Goal: Information Seeking & Learning: Learn about a topic

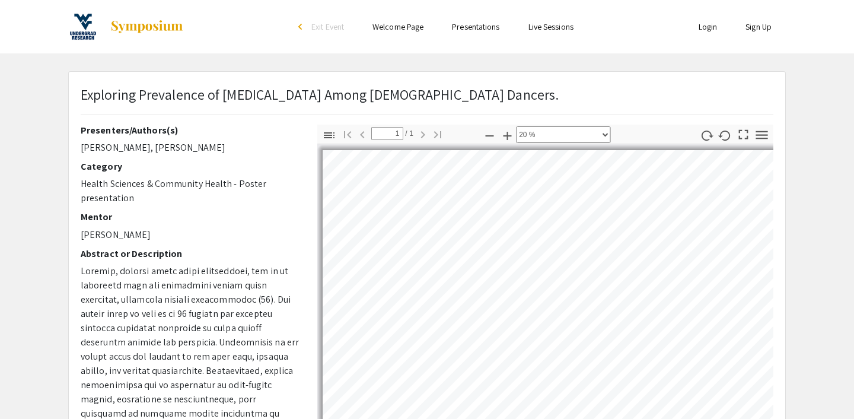
select select "custom"
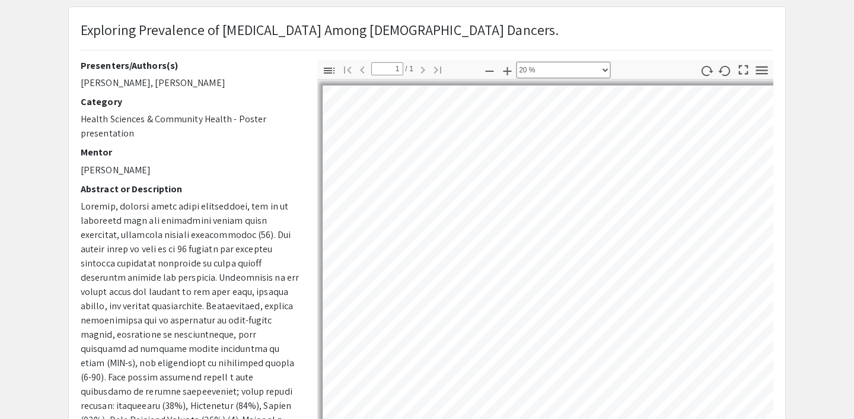
scroll to position [66, 0]
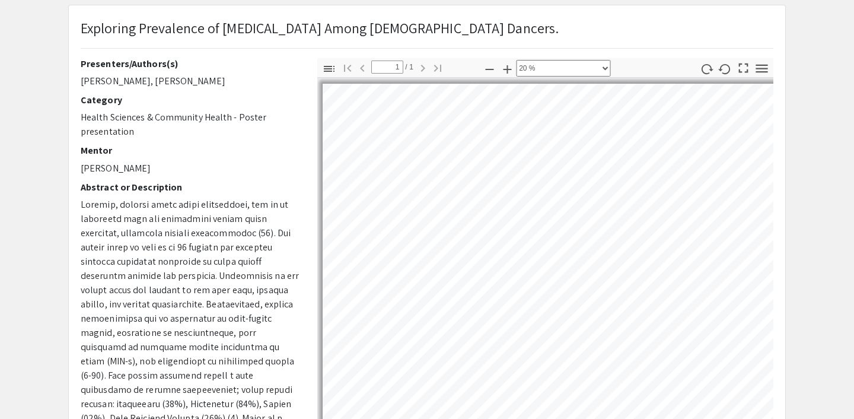
click at [171, 29] on span "Exploring Prevalence of [MEDICAL_DATA] Among [DEMOGRAPHIC_DATA] Dancers." at bounding box center [320, 27] width 478 height 19
click at [68, 121] on div "Exploring Prevalence of [MEDICAL_DATA] Among [DEMOGRAPHIC_DATA] Dancers. Presen…" at bounding box center [427, 305] width 718 height 600
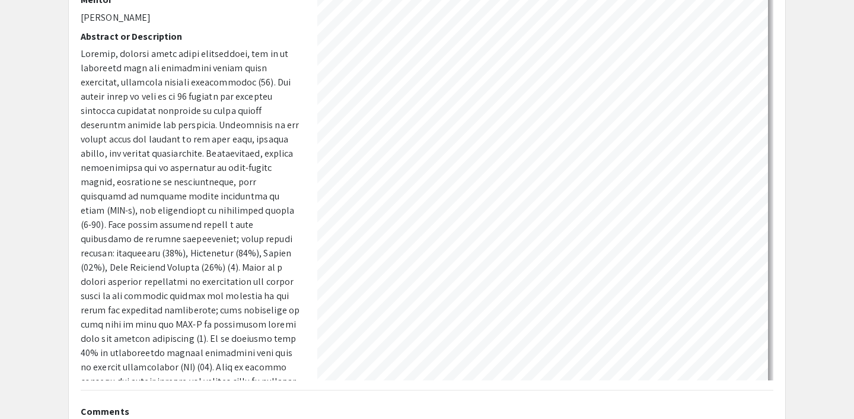
scroll to position [9, 0]
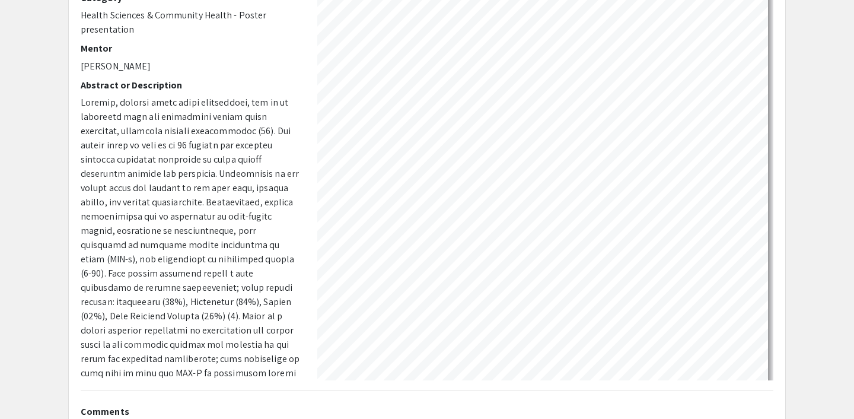
click at [228, 131] on span at bounding box center [190, 330] width 219 height 468
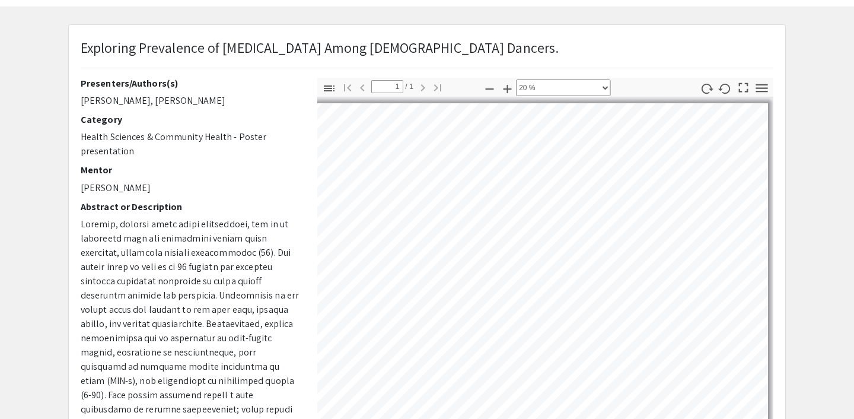
scroll to position [0, 0]
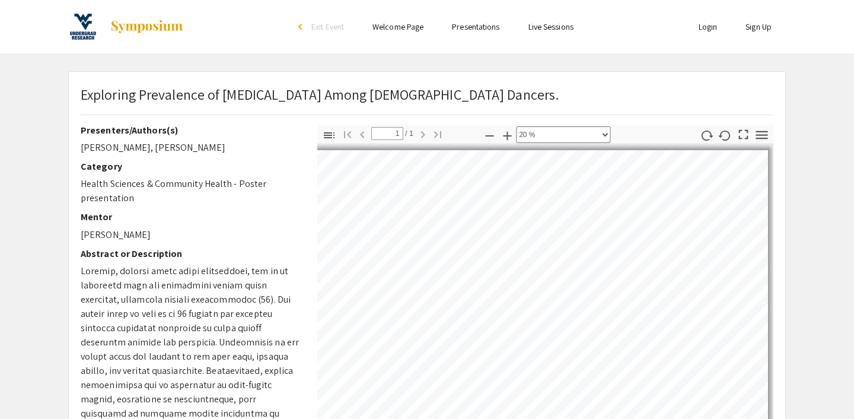
click at [167, 24] on img at bounding box center [147, 27] width 74 height 14
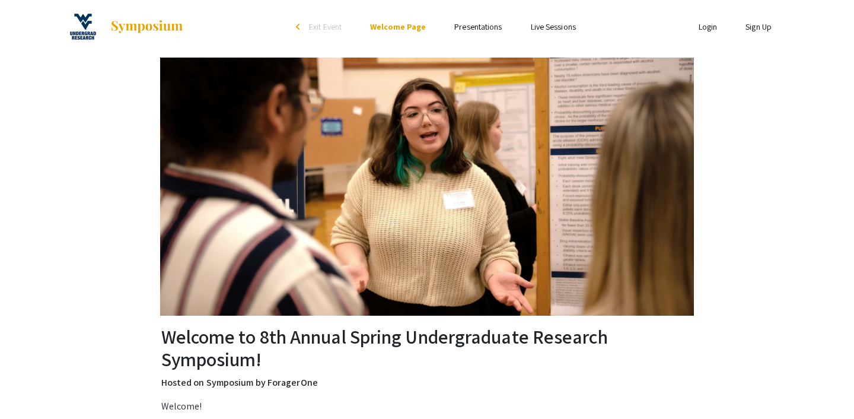
click at [472, 24] on link "Presentations" at bounding box center [477, 26] width 47 height 11
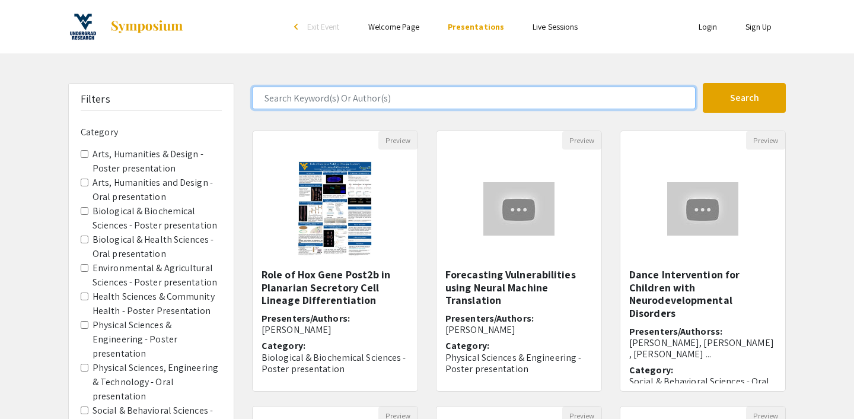
click at [339, 103] on input "Search Keyword(s) Or Author(s)" at bounding box center [474, 98] width 444 height 23
type input "[MEDICAL_DATA]"
click at [703, 83] on button "Search" at bounding box center [744, 98] width 83 height 30
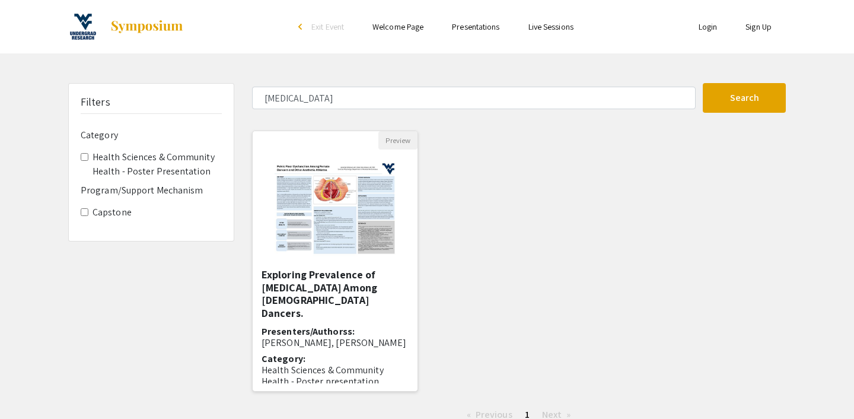
click at [336, 279] on h5 "Exploring Prevalence of [MEDICAL_DATA] Among [DEMOGRAPHIC_DATA] Dancers." at bounding box center [335, 293] width 147 height 51
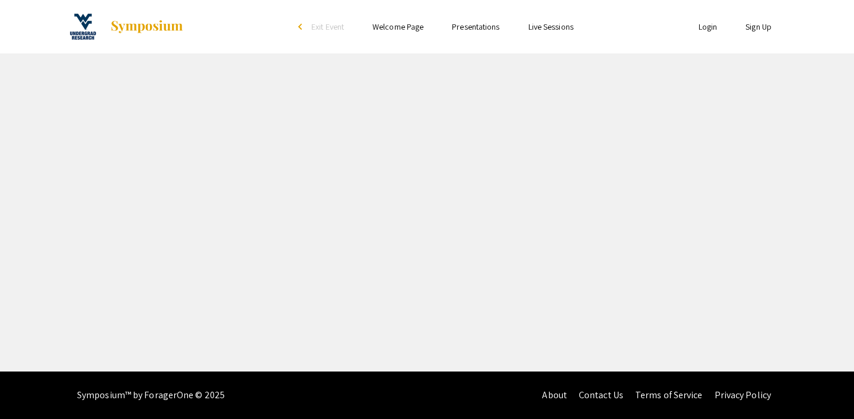
select select "custom"
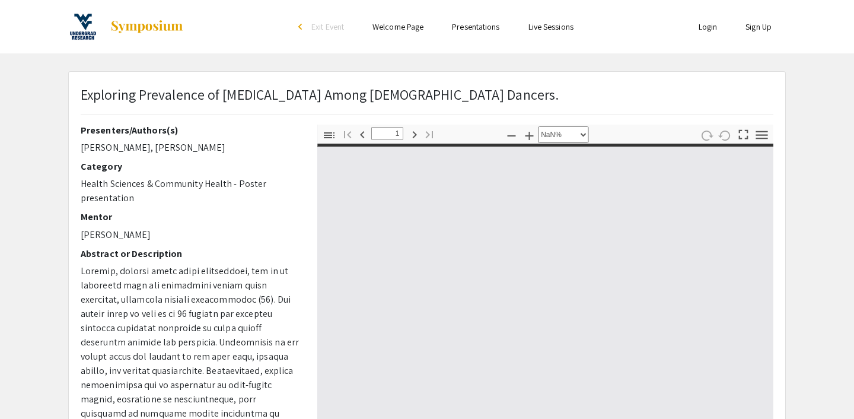
type input "0"
select select "auto"
type input "1"
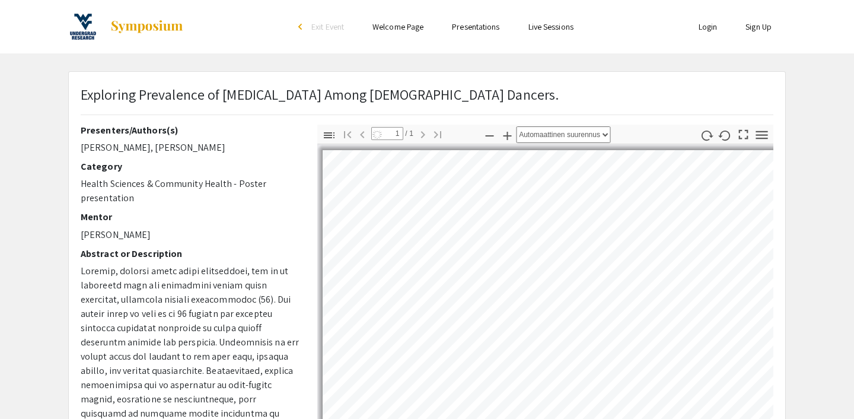
select select "custom"
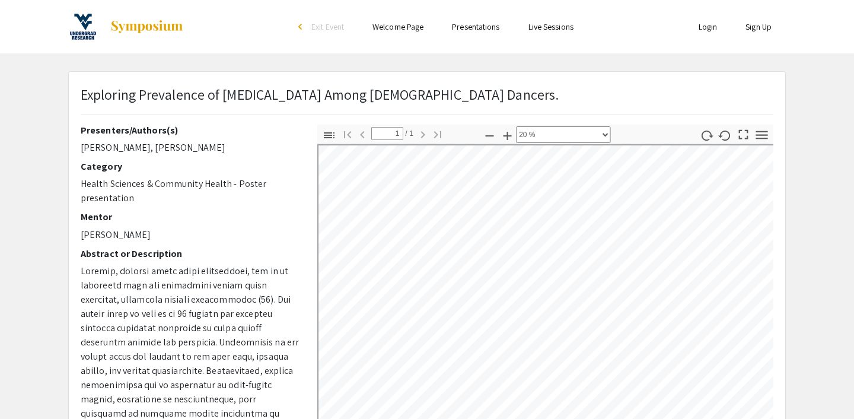
click at [48, 193] on app-presentation "Exploring Prevalence of [MEDICAL_DATA] Among [DEMOGRAPHIC_DATA] Dancers. Presen…" at bounding box center [427, 371] width 854 height 600
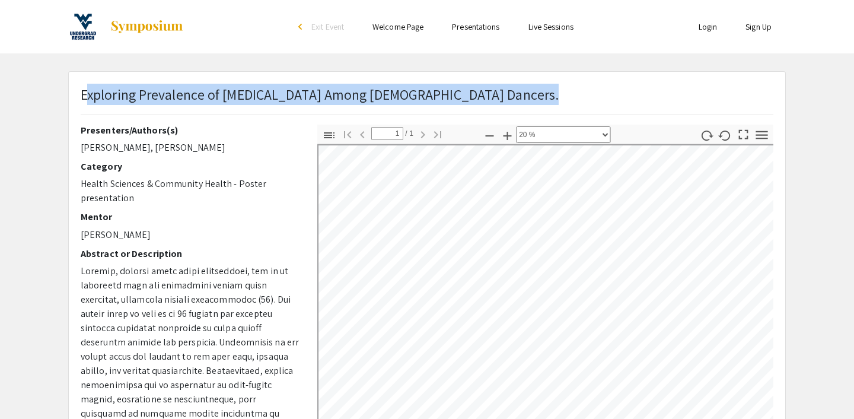
drag, startPoint x: 84, startPoint y: 95, endPoint x: 174, endPoint y: 73, distance: 92.9
click at [174, 73] on div "Exploring Prevalence of [MEDICAL_DATA] Among [DEMOGRAPHIC_DATA] Dancers. Presen…" at bounding box center [427, 371] width 716 height 598
copy span "xploring Prevalence of [MEDICAL_DATA] Among [DEMOGRAPHIC_DATA] Dancers."
click at [154, 203] on p "Health Sciences & Community Health - Poster presentation" at bounding box center [190, 191] width 219 height 28
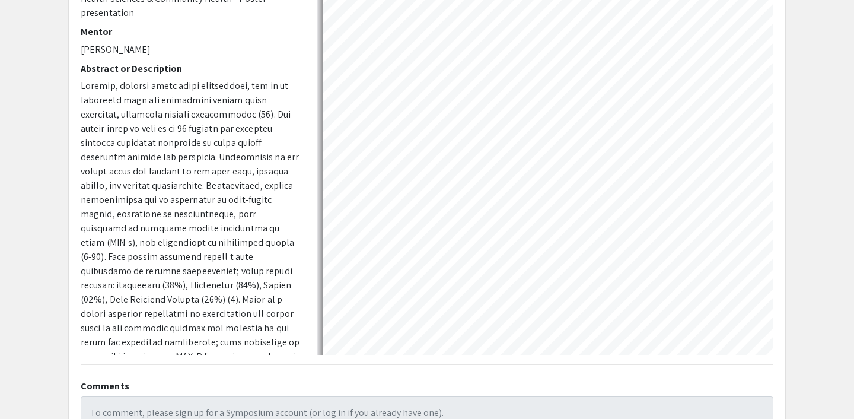
scroll to position [0, 0]
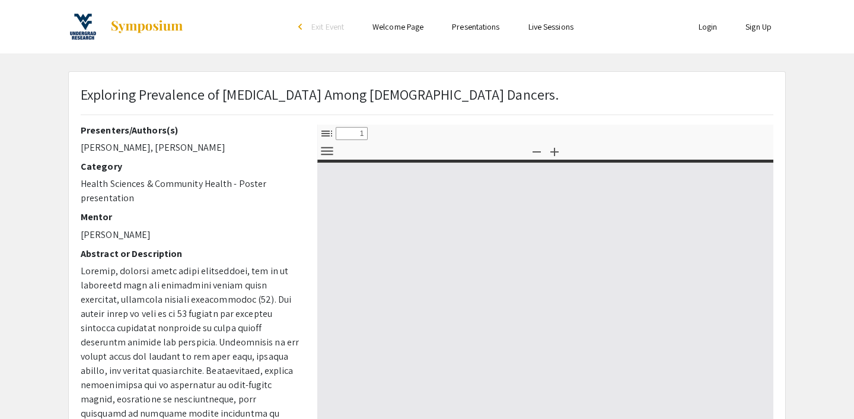
select select "custom"
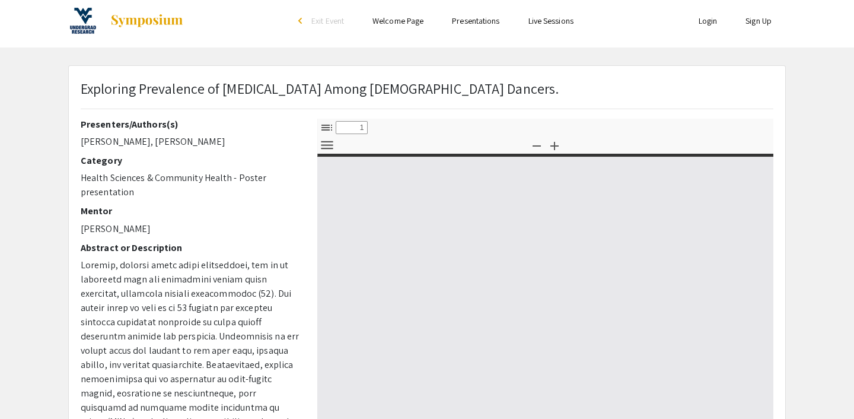
type input "0"
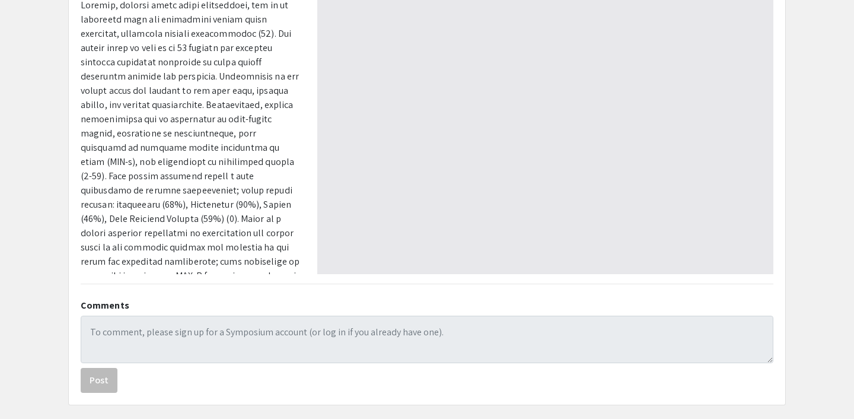
select select "auto"
type input "1"
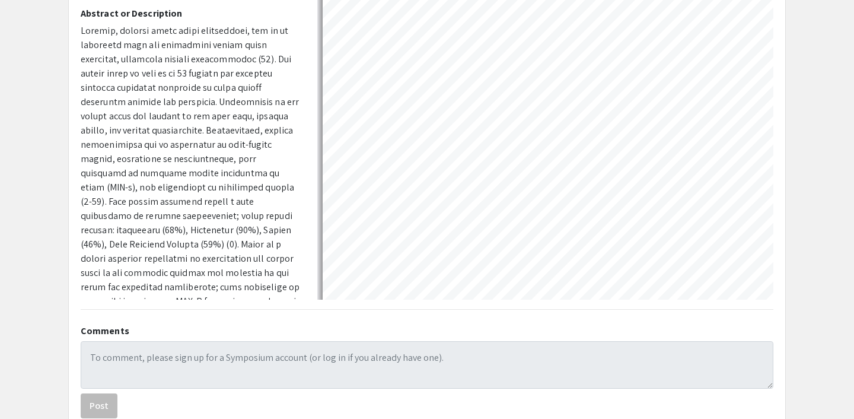
scroll to position [154, 0]
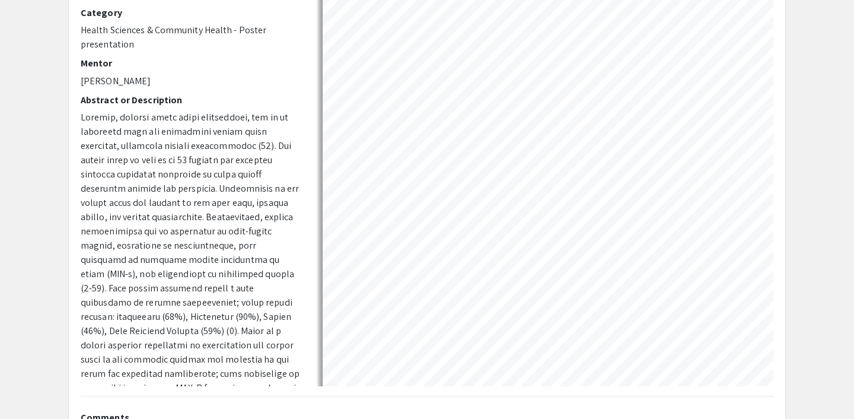
select select "custom"
